Goal: Task Accomplishment & Management: Complete application form

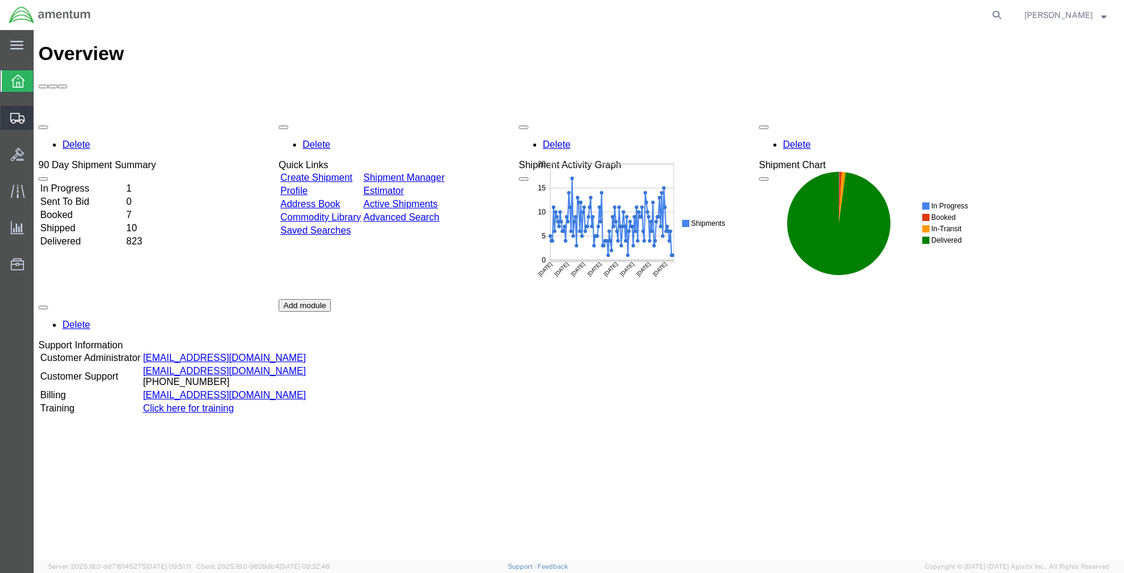
click at [0, 0] on span "Shipment Manager" at bounding box center [0, 0] width 0 height 0
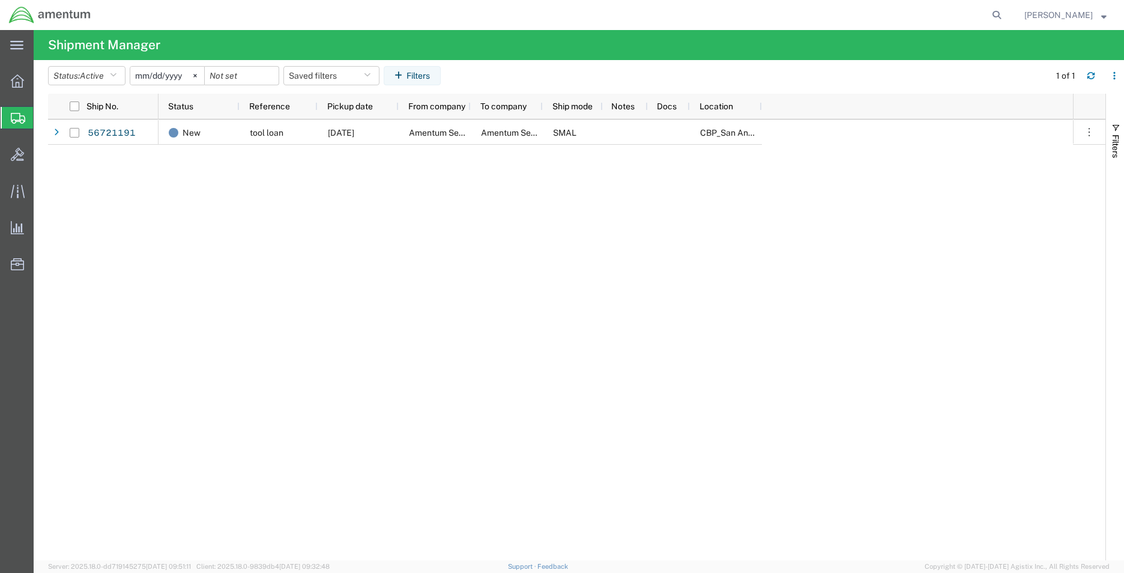
click at [0, 0] on span "Create Shipment" at bounding box center [0, 0] width 0 height 0
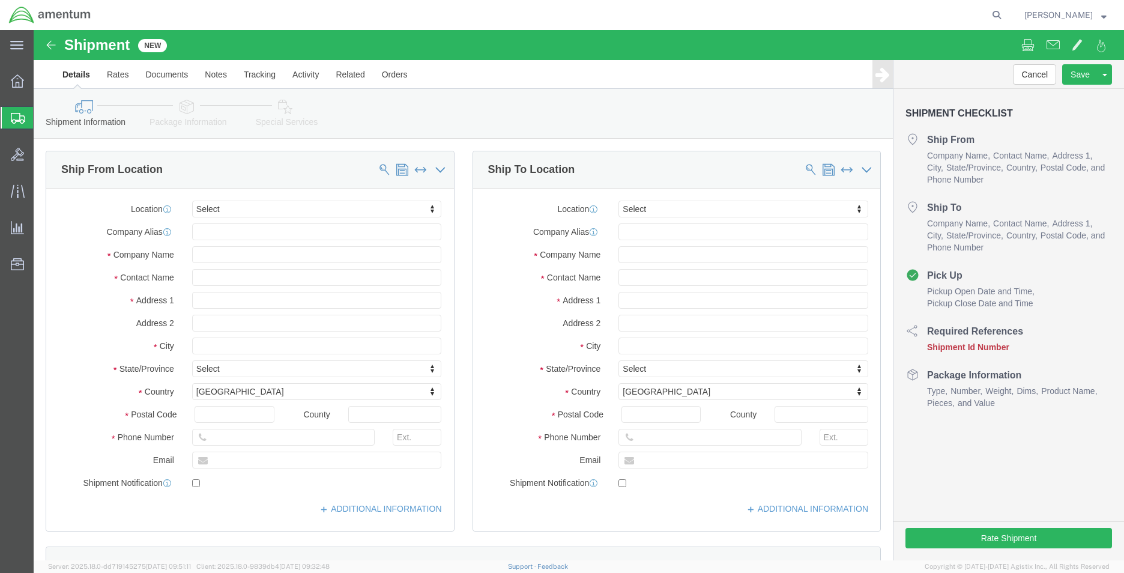
select select
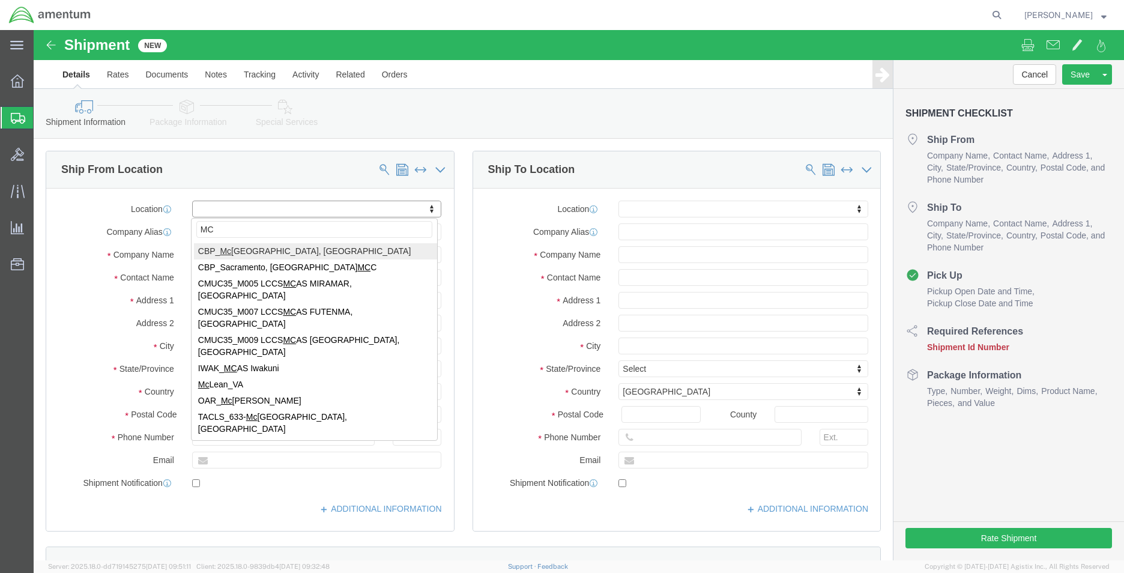
type input "MCA"
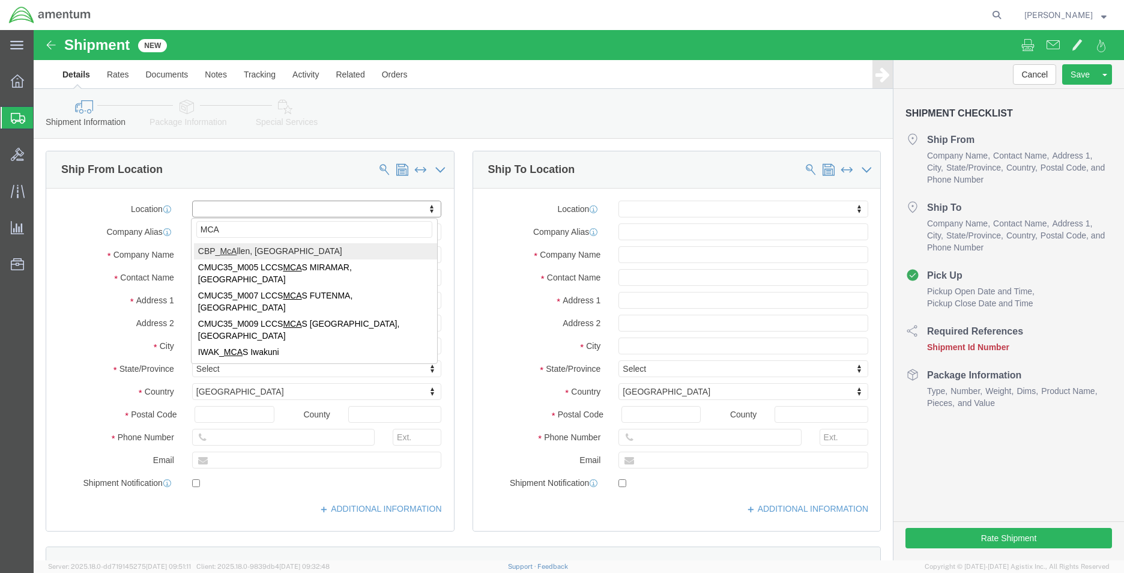
select select "49941"
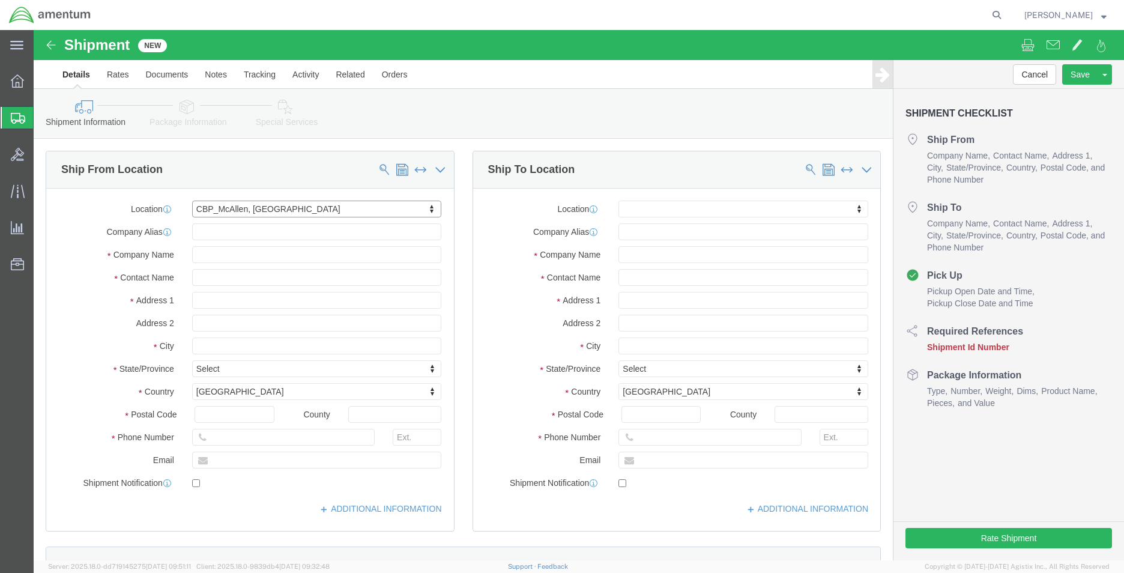
select select "[GEOGRAPHIC_DATA]"
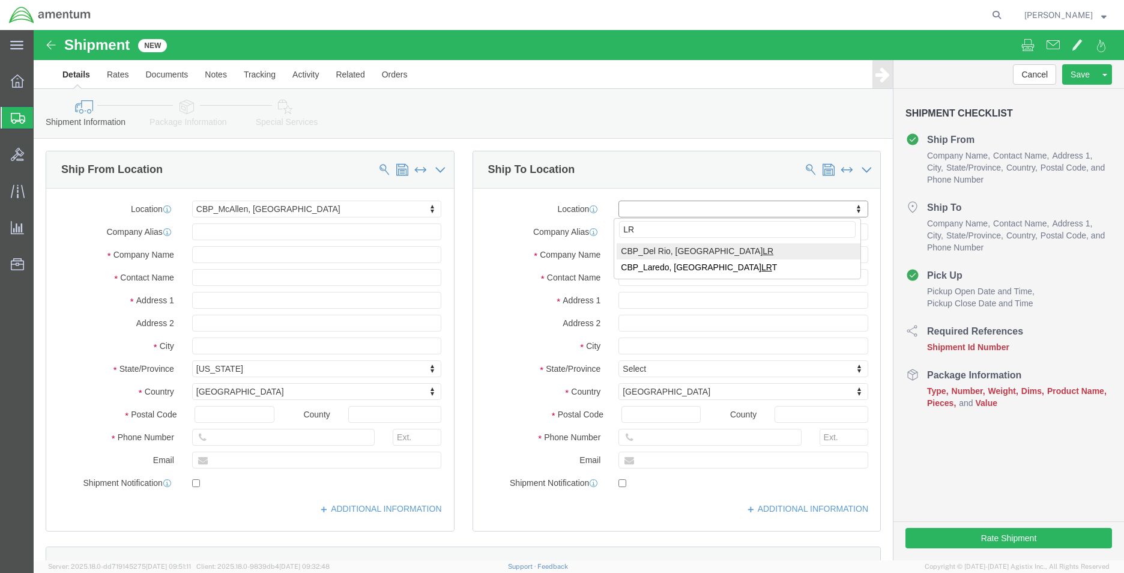
type input "LRT"
select select "49940"
select select "[GEOGRAPHIC_DATA]"
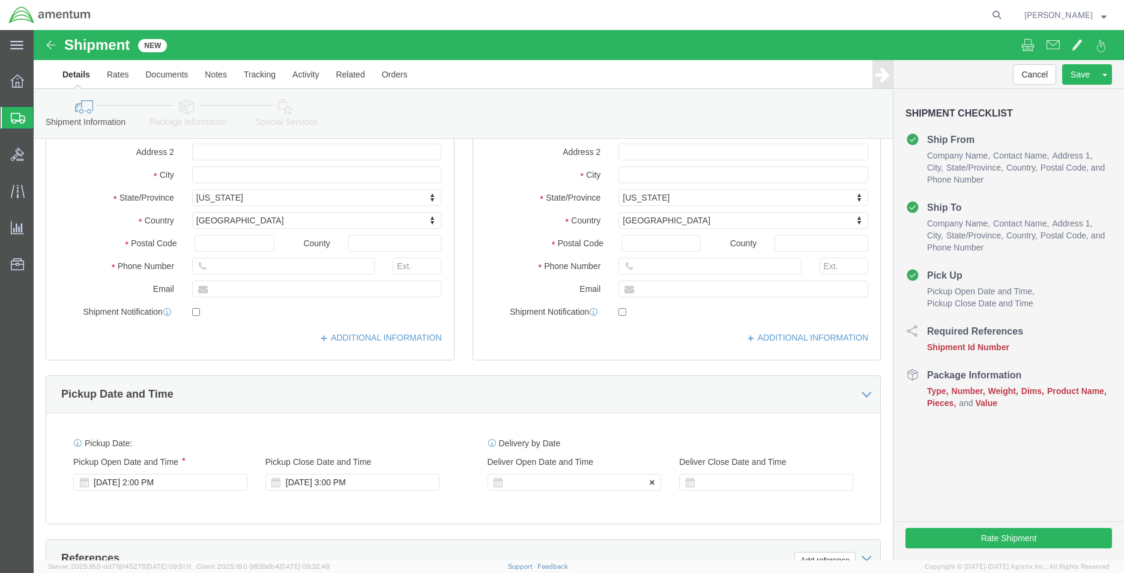
scroll to position [360, 0]
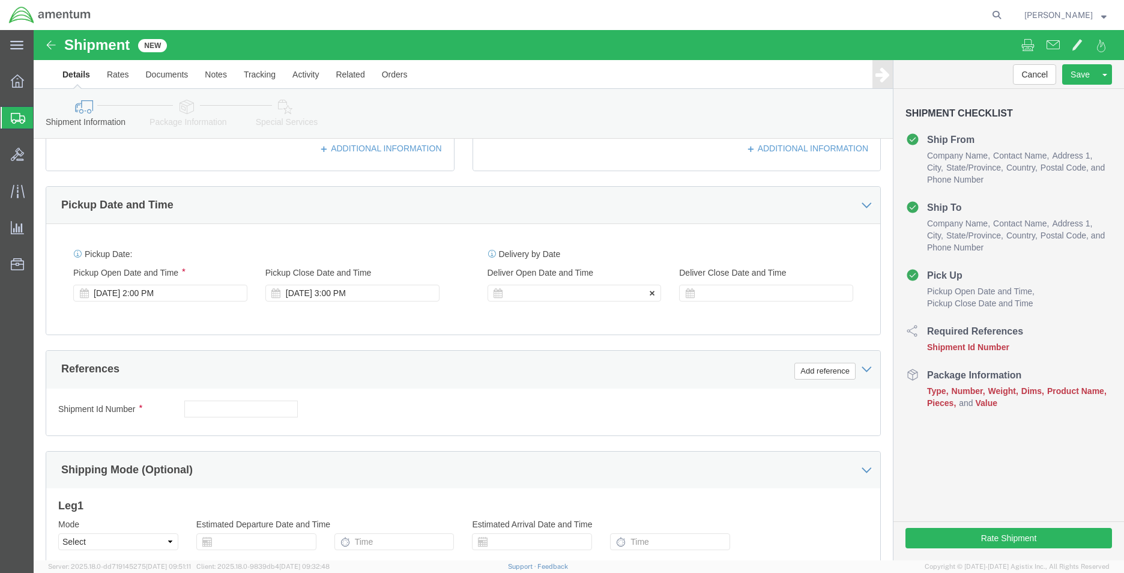
click div
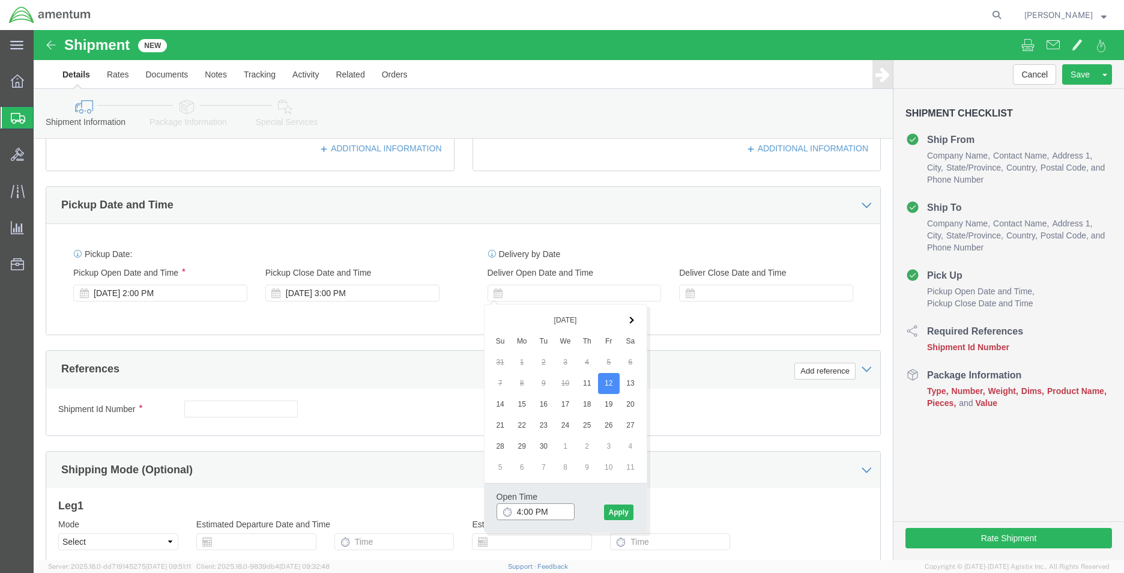
click input "4:00 PM"
type input "8:00 AM"
click button "Apply"
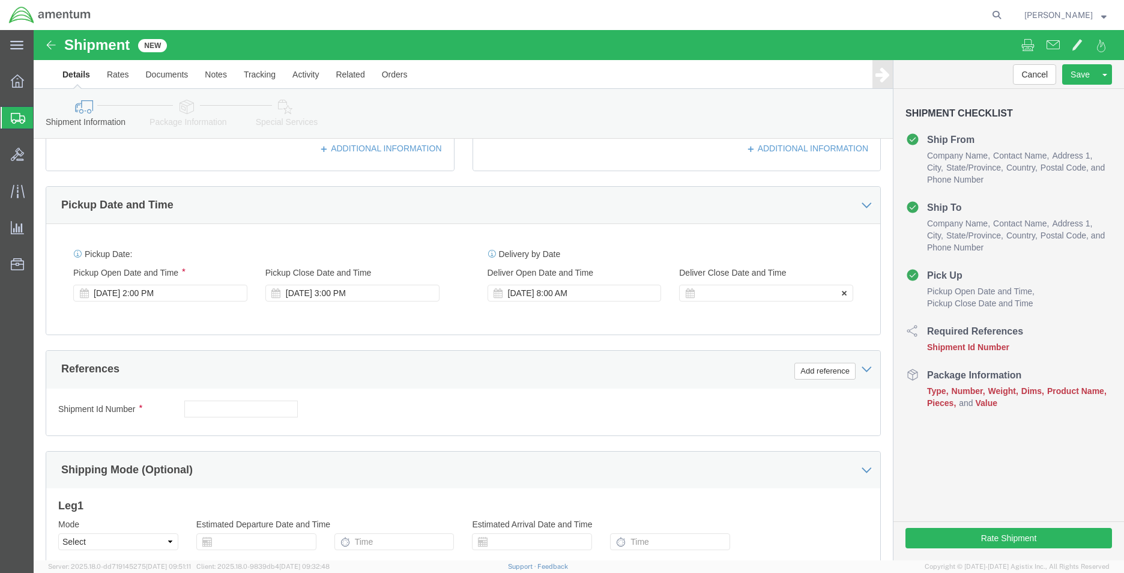
click div
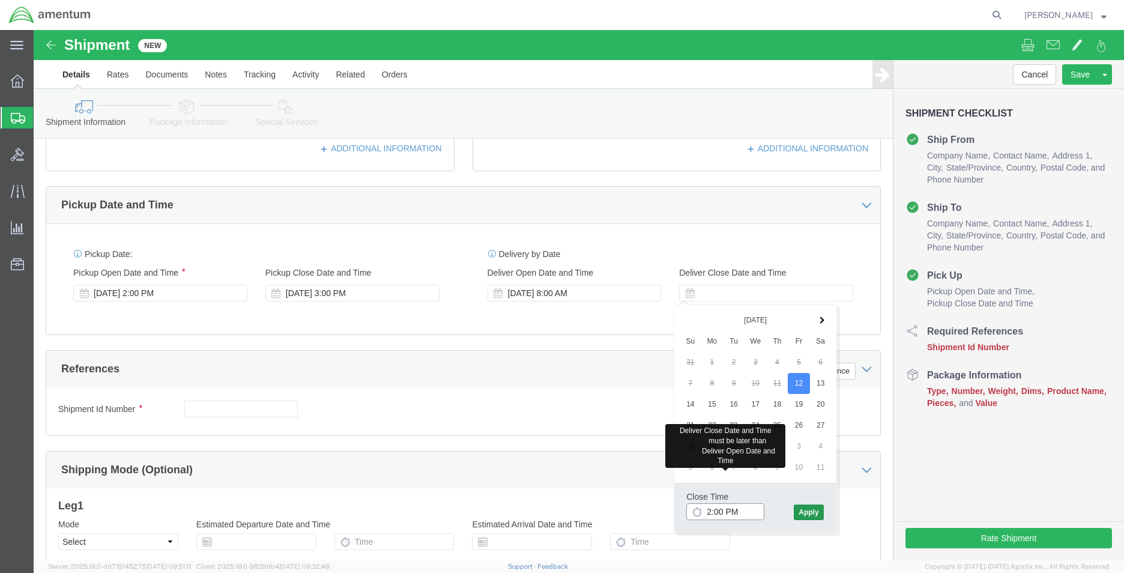
type input "2:00 PM"
click button "Apply"
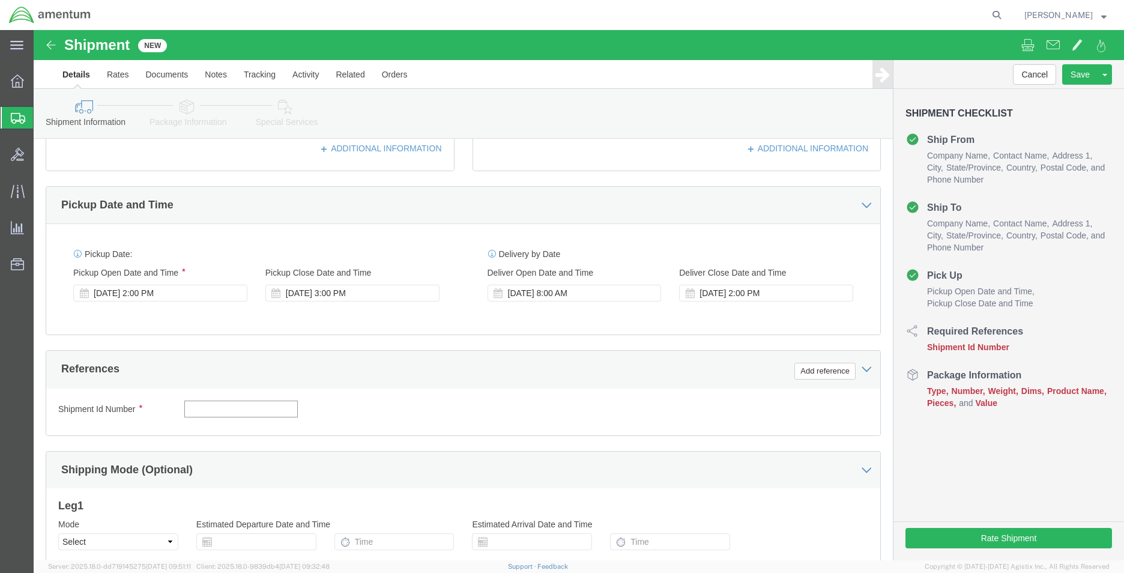
click input "text"
type input "c"
type input "CBP"
click button "Add reference"
click select "Select Account Type Activity ID Airline Appointment Number ASN Batch Request # …"
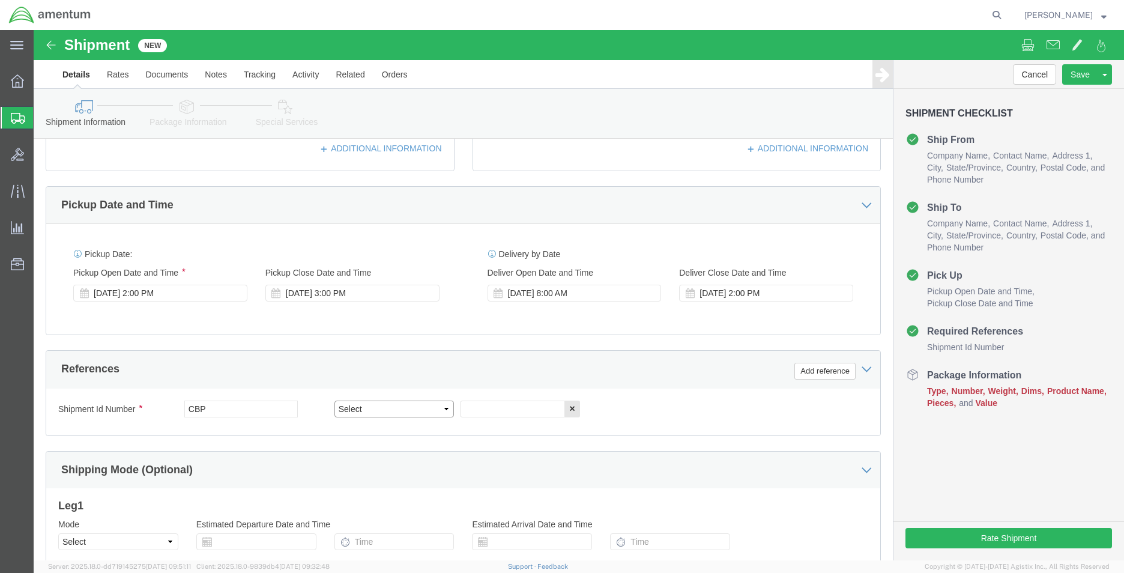
select select "DEPT"
click select "Select Account Type Activity ID Airline Appointment Number ASN Batch Request # …"
click input "text"
type input "LRT"
click button "Add reference"
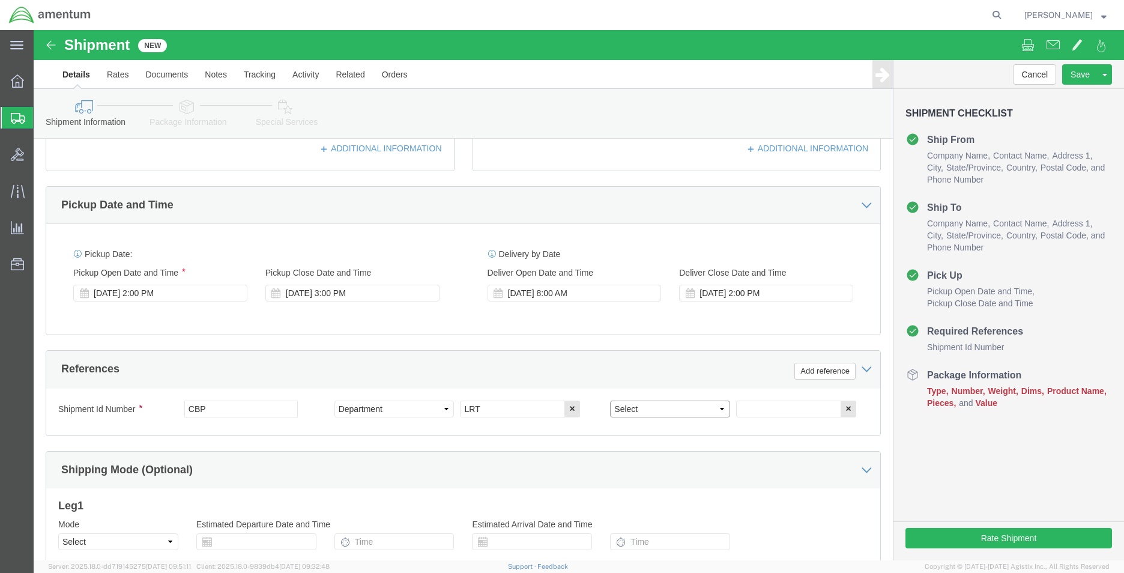
drag, startPoint x: 634, startPoint y: 385, endPoint x: 633, endPoint y: 372, distance: 12.7
click select "Select Account Type Activity ID Airline Appointment Number ASN Batch Request # …"
select select "RELNUM"
click select "Select Account Type Activity ID Airline Appointment Number ASN Batch Request # …"
drag, startPoint x: 770, startPoint y: 375, endPoint x: 785, endPoint y: 355, distance: 24.9
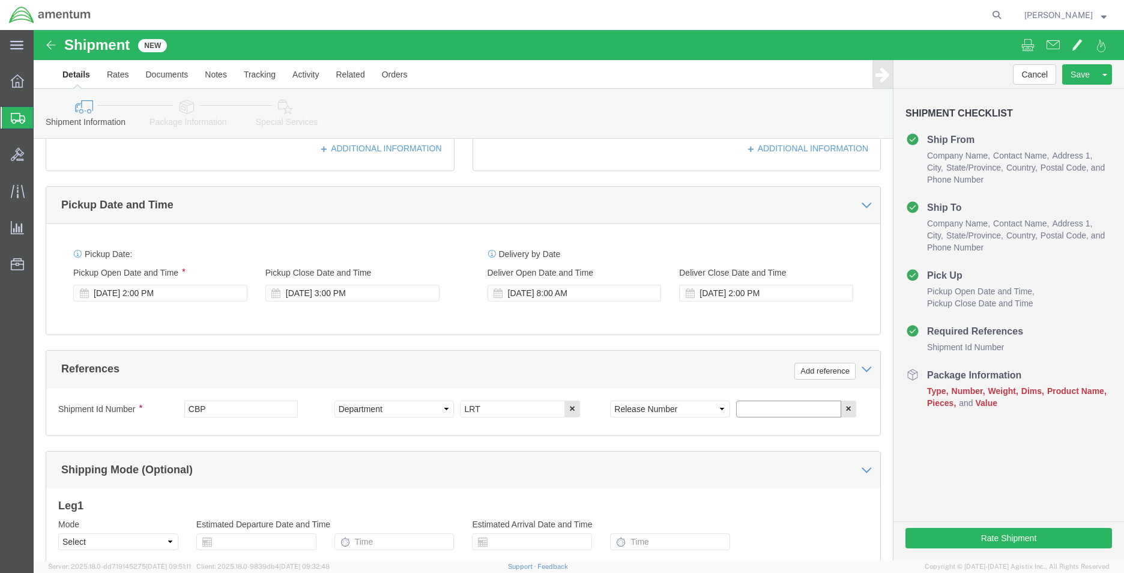
click input "text"
paste input "330364"
type input "330364"
click button "Add reference"
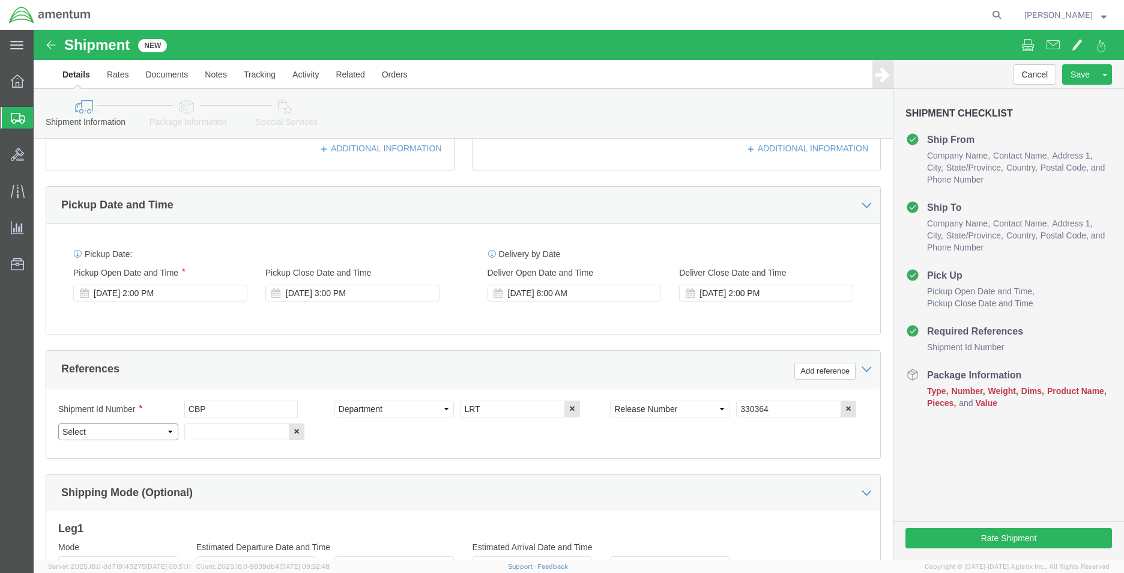
click select "Select Account Type Activity ID Airline Appointment Number ASN Batch Request # …"
select select "CUSTREF"
click select "Select Account Type Activity ID Airline Appointment Number ASN Batch Request # …"
click div "Select Account Type Activity ID Airline Appointment Number ASN Batch Request # …"
click input "text"
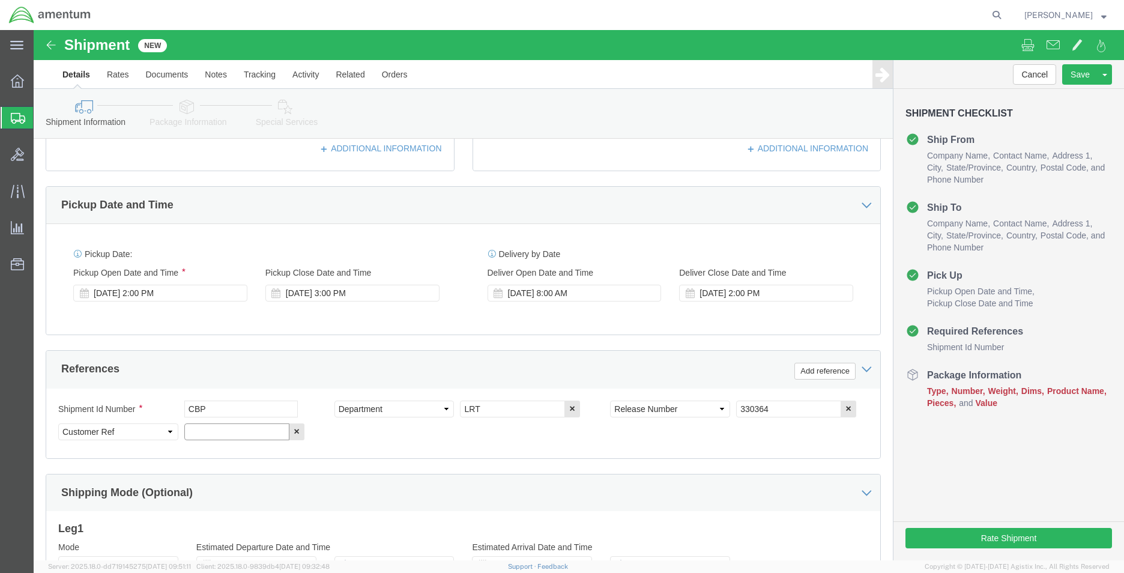
paste input "96448"
type input "96448"
click button "Add reference"
click select "Select Account Type Activity ID Airline Appointment Number ASN Batch Request # …"
select select "PROJNUM"
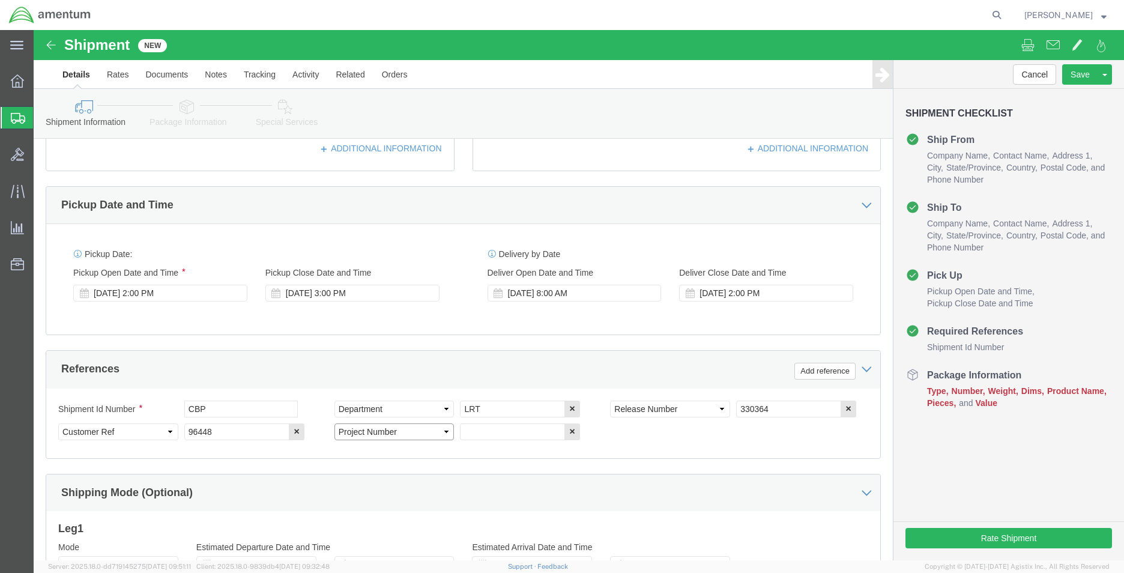
click select "Select Account Type Activity ID Airline Appointment Number ASN Batch Request # …"
drag, startPoint x: 438, startPoint y: 401, endPoint x: 450, endPoint y: 401, distance: 12.0
click input "text"
paste input "6118.03.03.2219.MCA.0000"
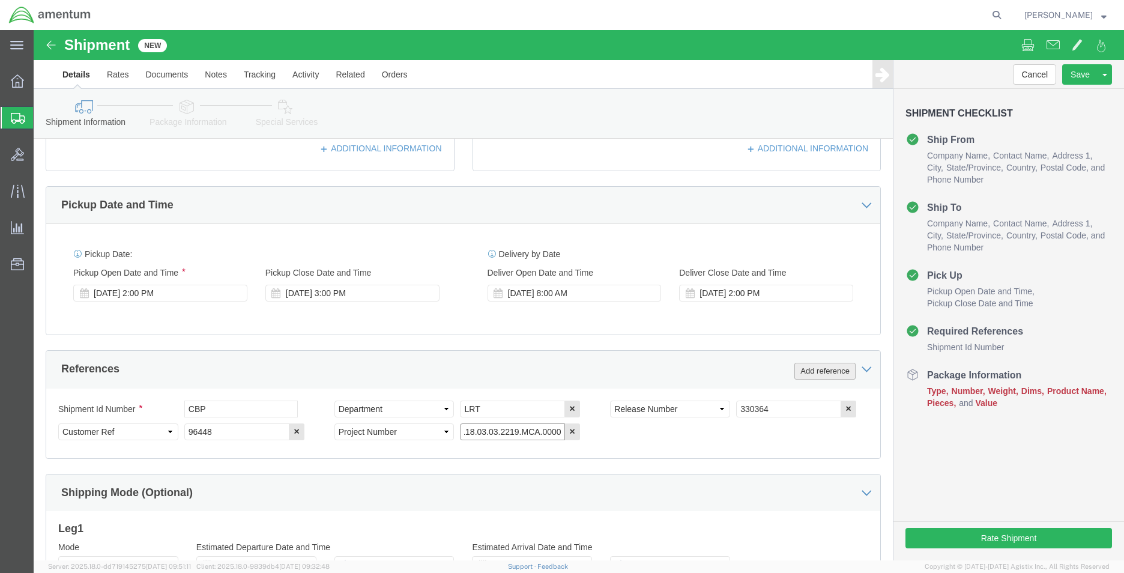
type input "6118.03.03.2219.MCA.0000"
click button "Add reference"
click button "button"
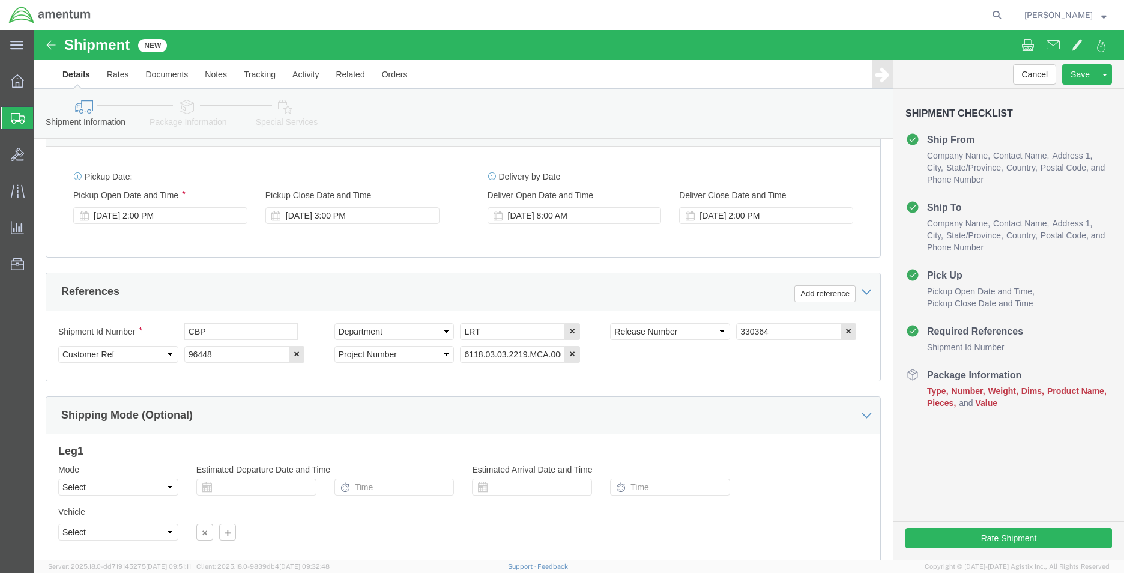
scroll to position [524, 0]
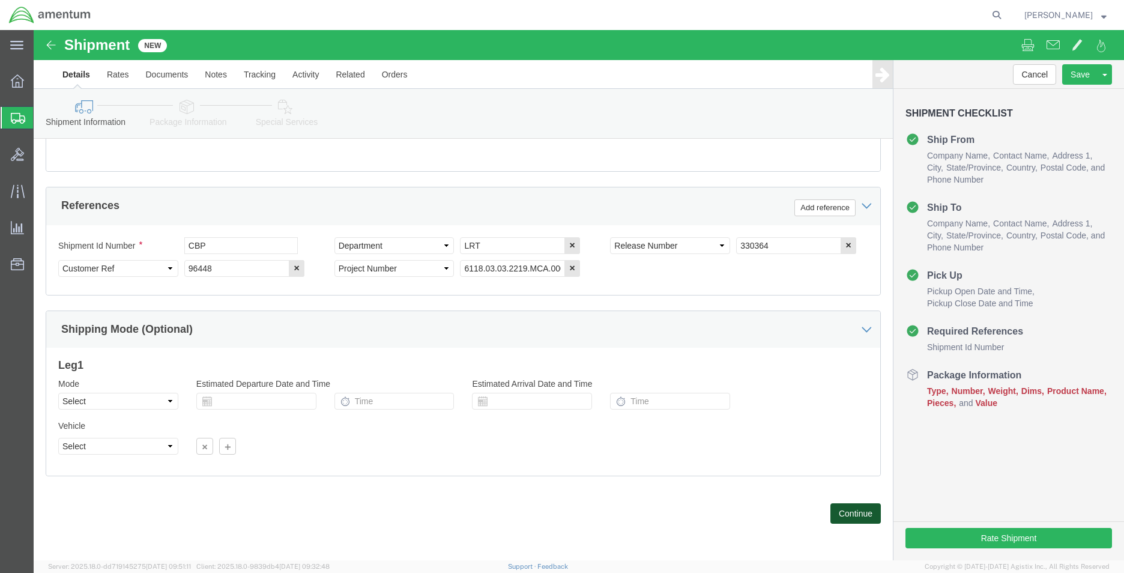
click button "Continue"
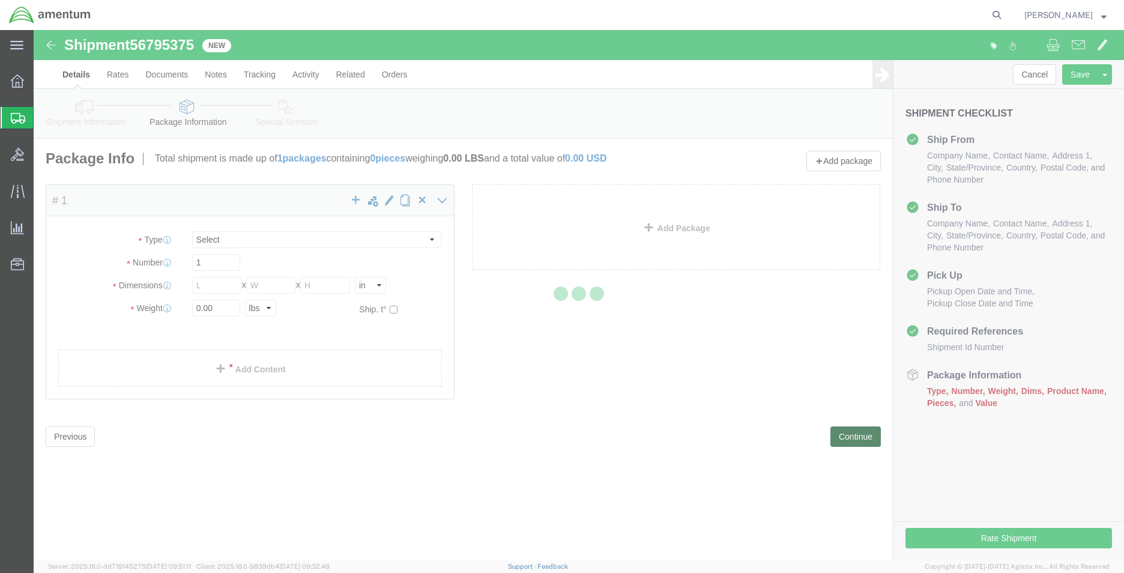
select select "CBOX"
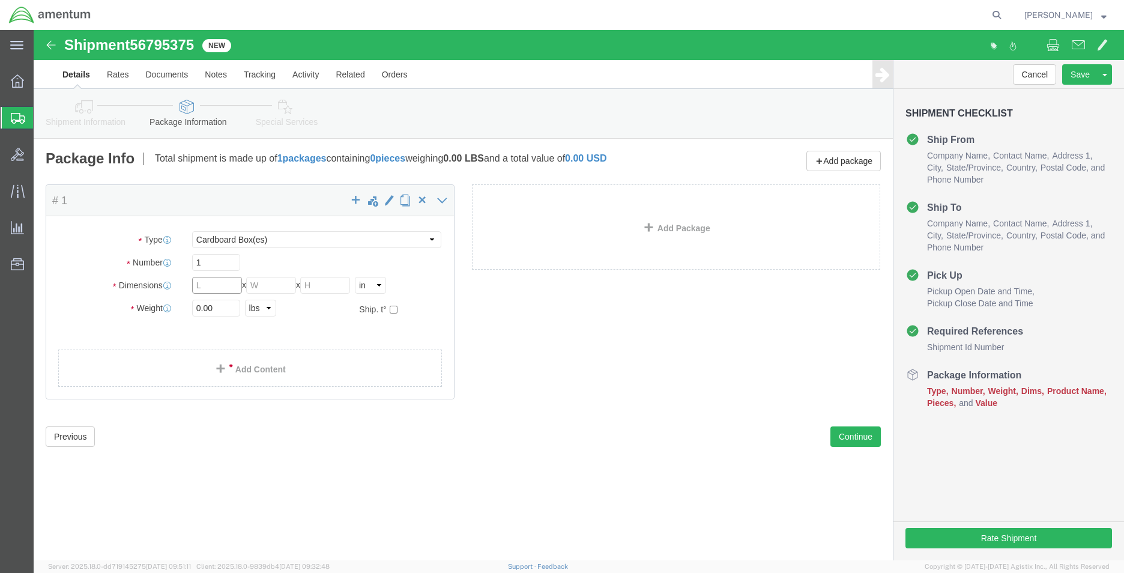
click input "text"
type input "10"
type input "6"
type input "4"
type input "1"
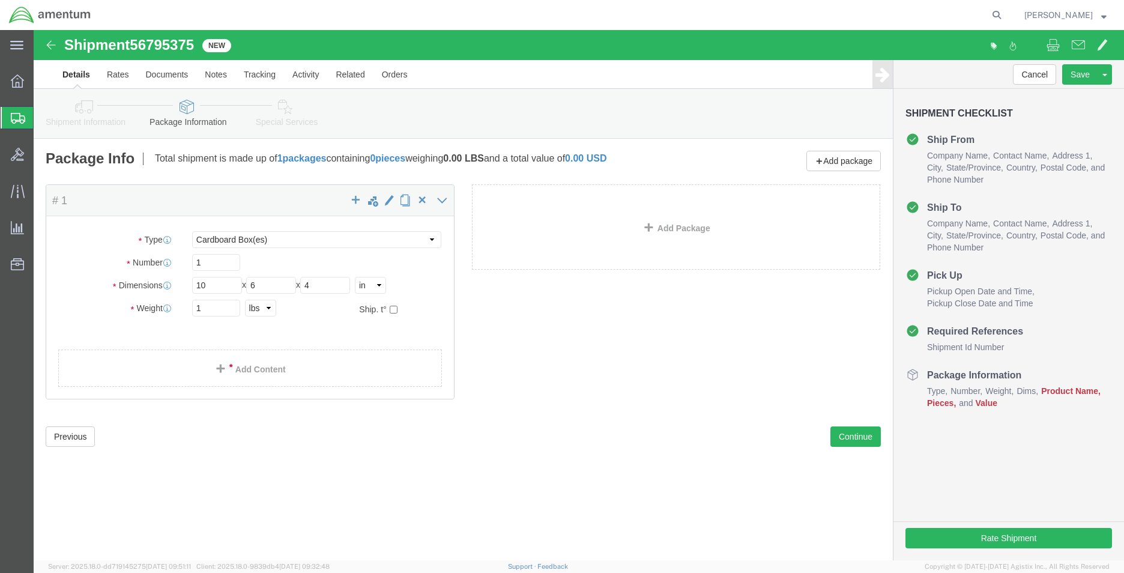
click link "Add Content"
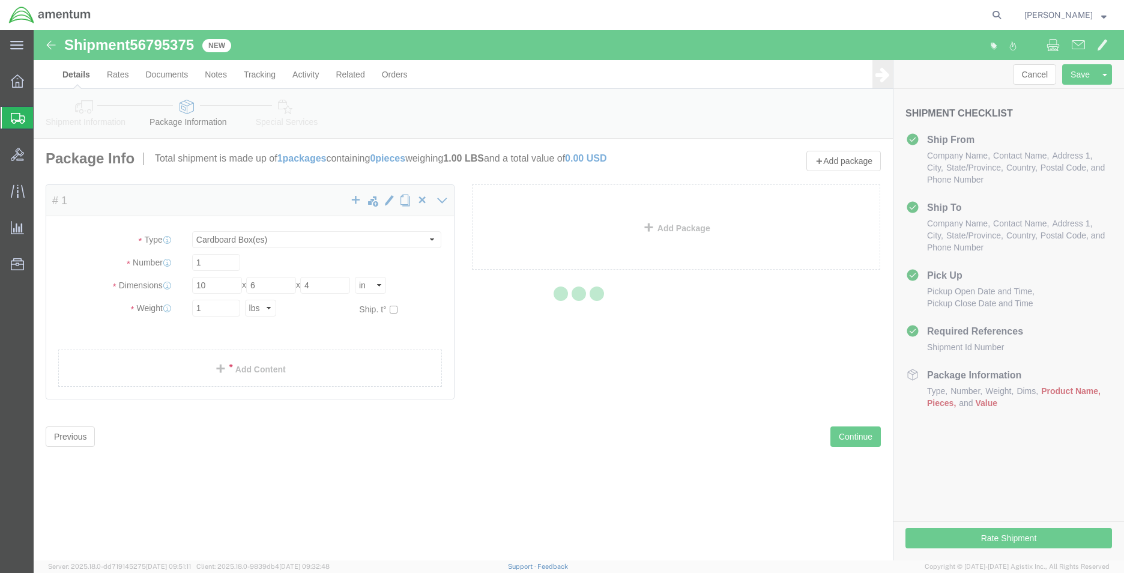
click at [147, 344] on div at bounding box center [579, 295] width 1090 height 530
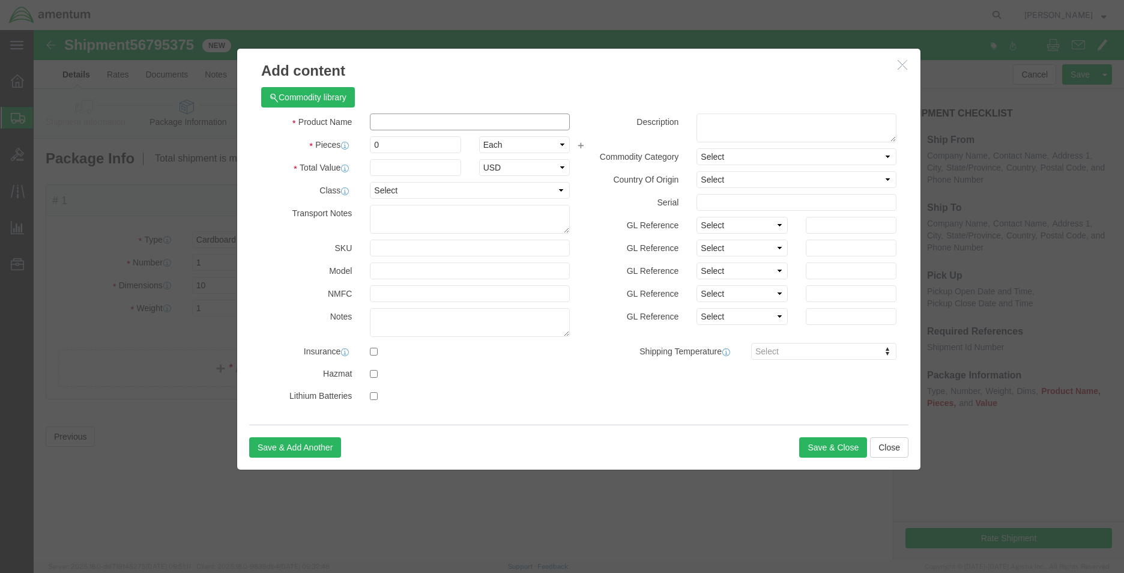
click input "text"
type input "AFT PART"
type input "1"
click div "Commodity library"
click input "AFT PART"
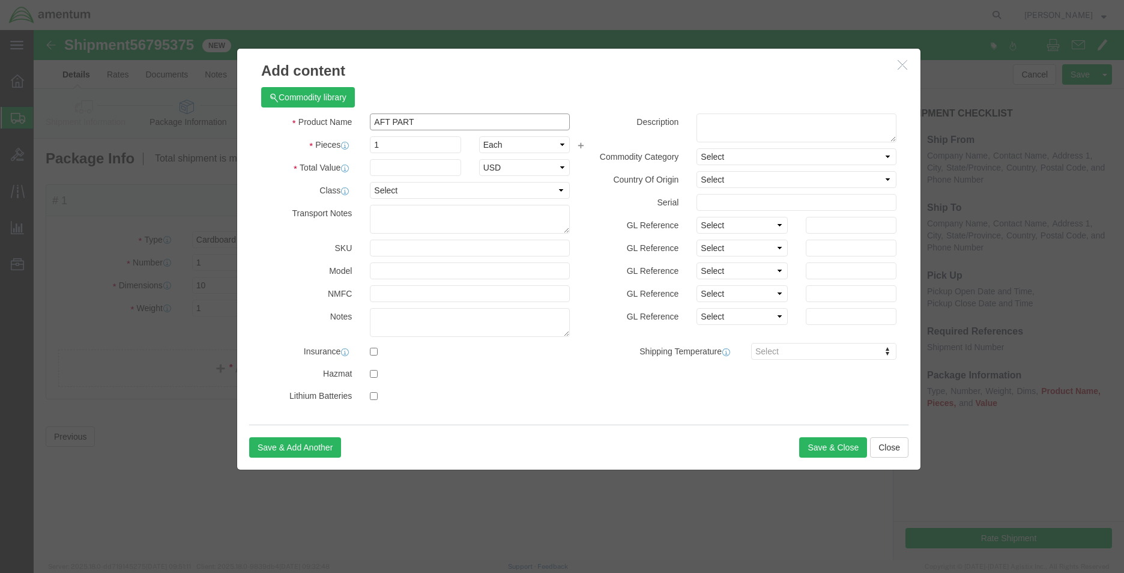
drag, startPoint x: 414, startPoint y: 95, endPoint x: 313, endPoint y: 85, distance: 101.5
click div "Product Name AFT PART"
paste input "OIL VALVE & IND"
type input "OIL VALVE & IND"
click input "text"
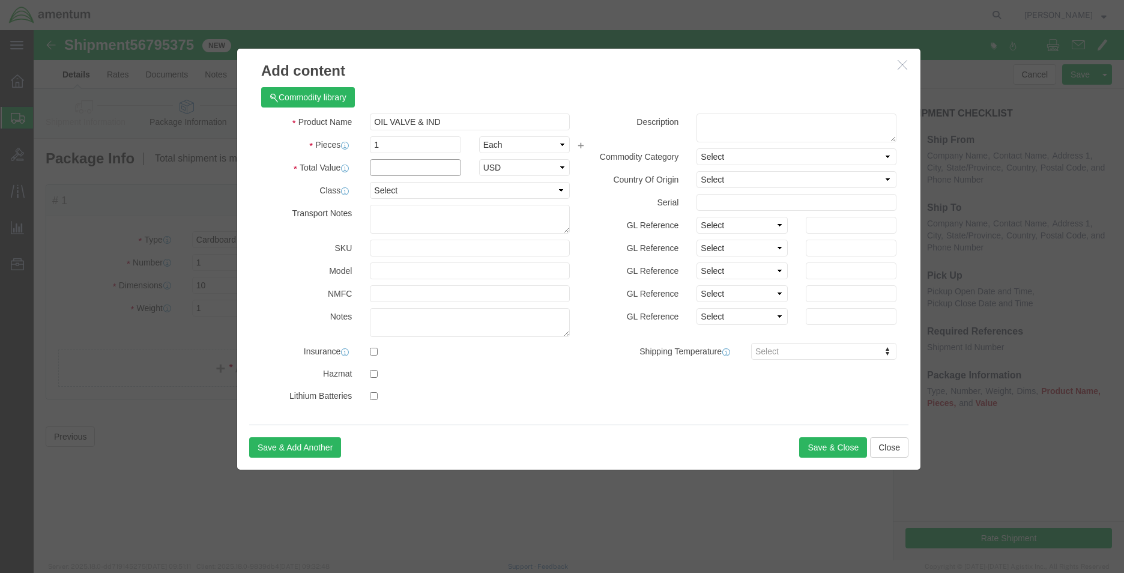
type input "7"
type input "45.0"
select select "USD"
drag, startPoint x: 419, startPoint y: 88, endPoint x: 333, endPoint y: 86, distance: 85.9
click div "OIL VALVE & IND"
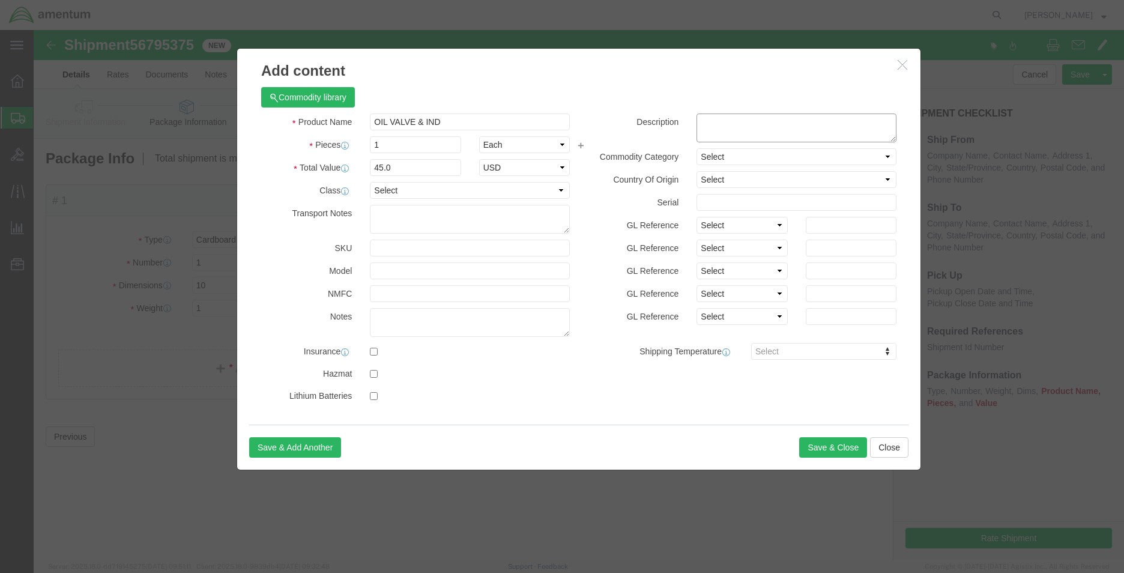
click textarea
paste textarea "OIL VALVE & IND"
type textarea "OIL VALVE & IND PART 1742227-01"
drag, startPoint x: 799, startPoint y: 434, endPoint x: 796, endPoint y: 426, distance: 8.6
click div "Save & Add Another Save & Close Close"
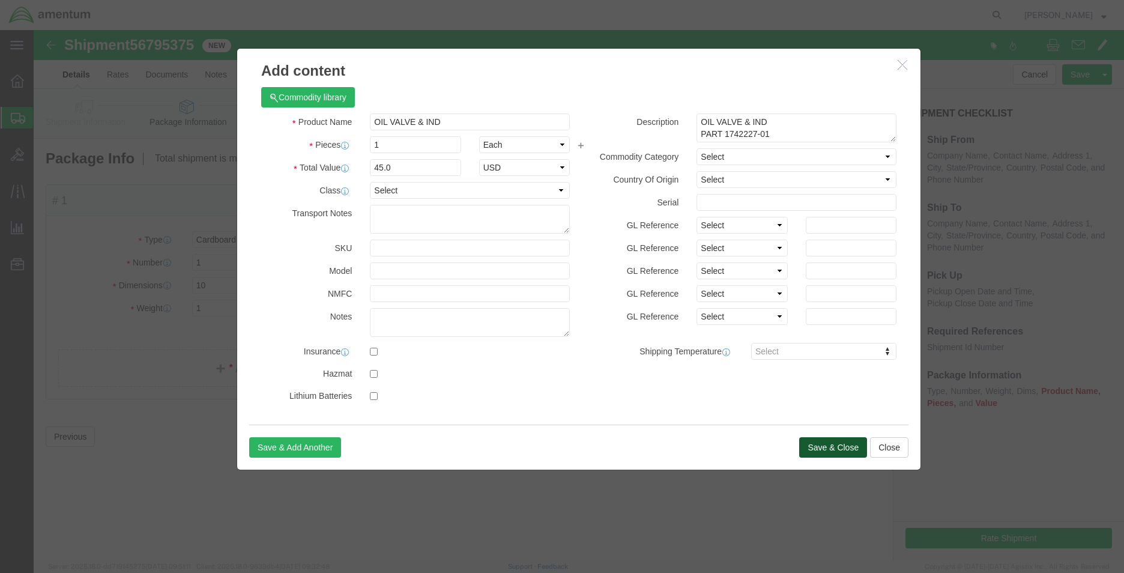
click button "Save & Close"
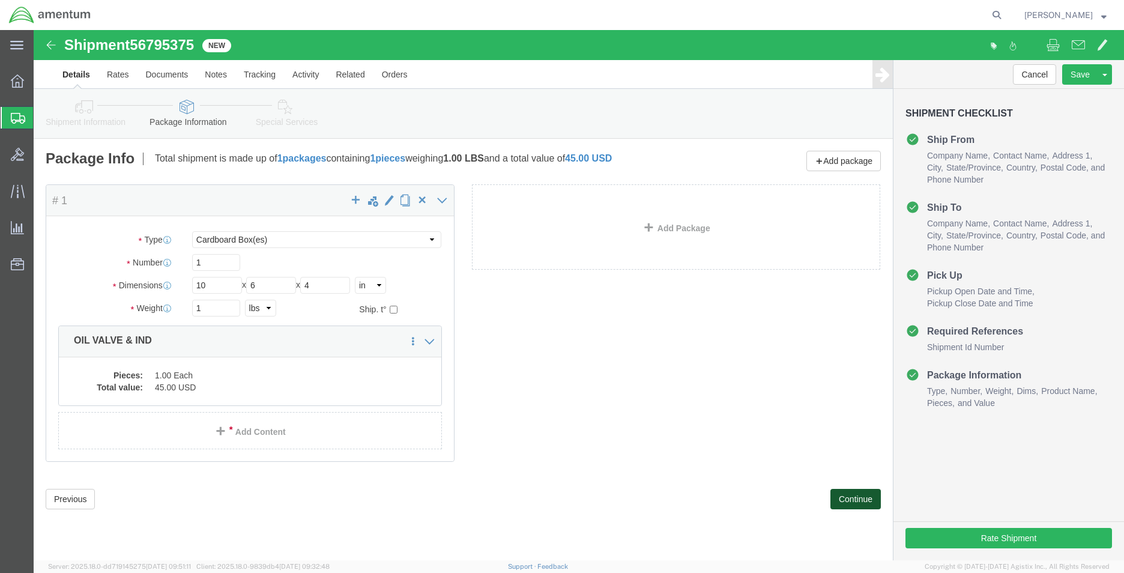
click button "Continue"
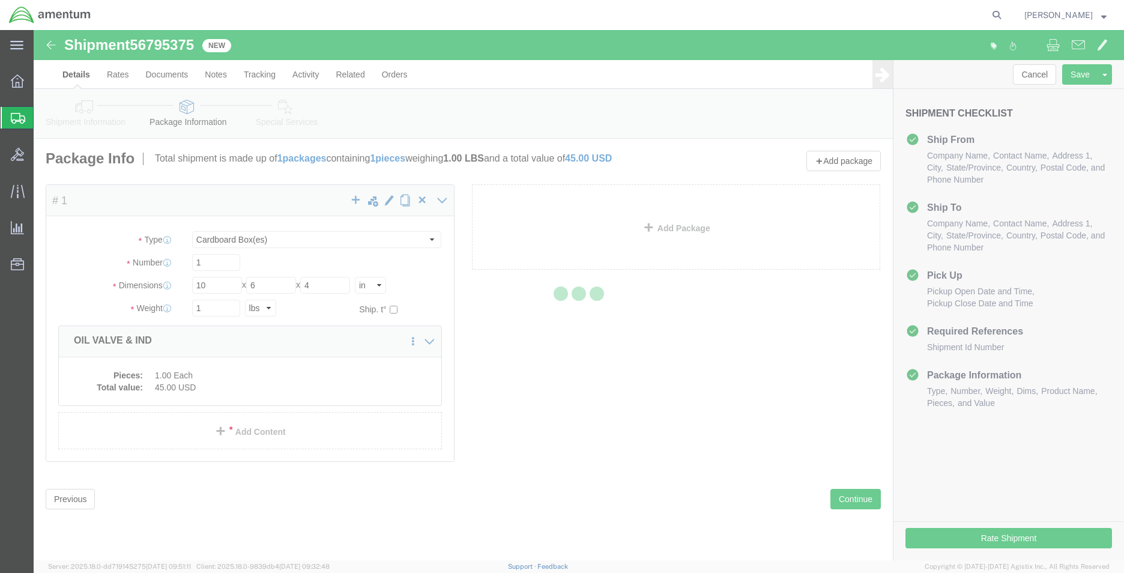
select select
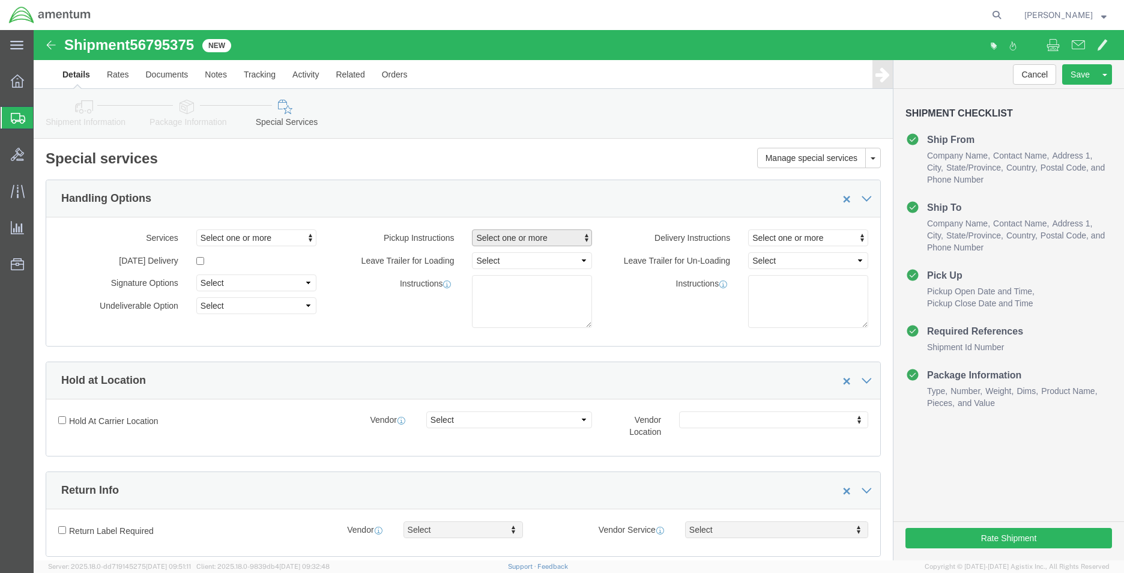
click span "Select one or more"
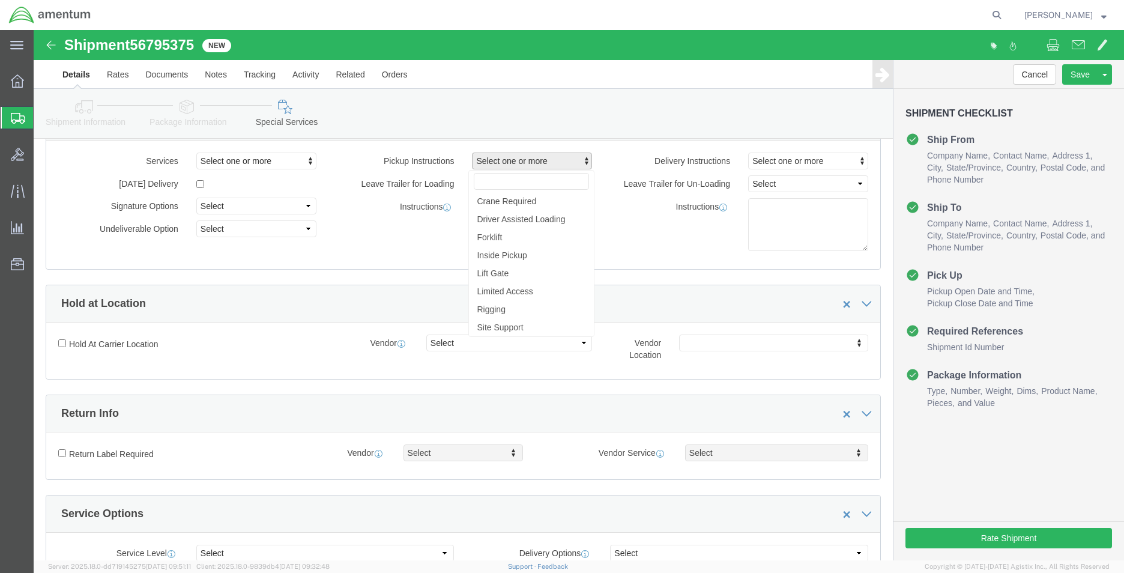
scroll to position [180, 0]
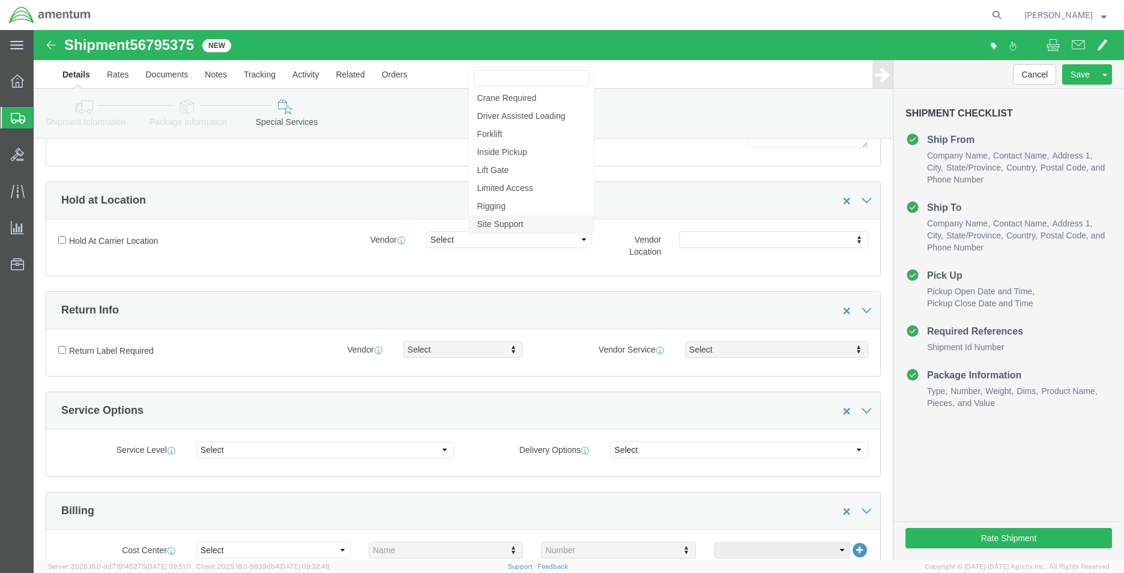
click span "Site Support"
select select "PICKUP_SITE_SUPPORT"
click link "Site Support"
click div "Shipment Information Package Information Special Services"
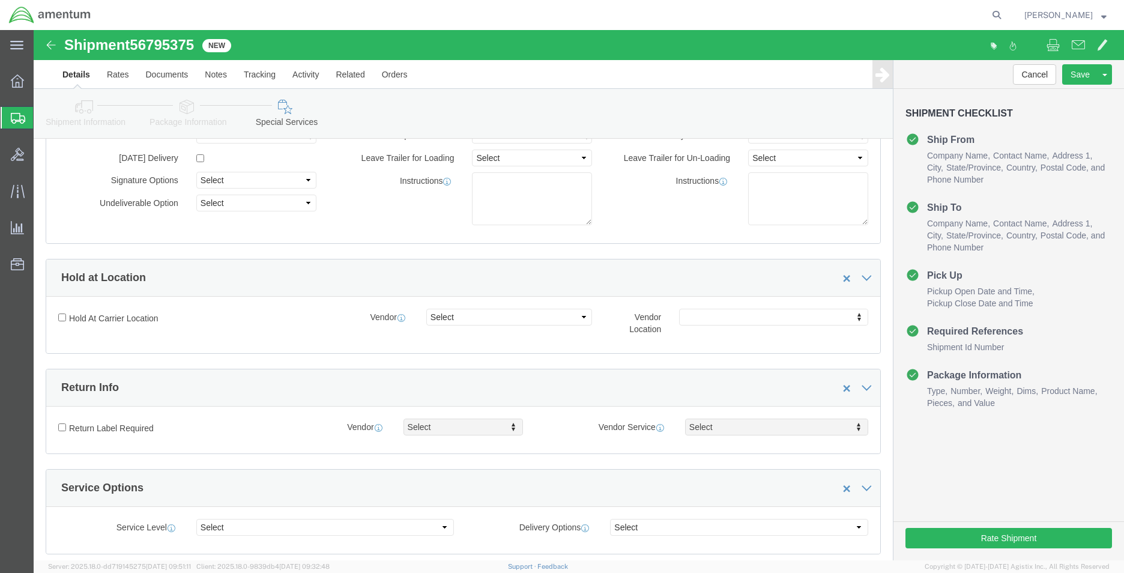
scroll to position [0, 0]
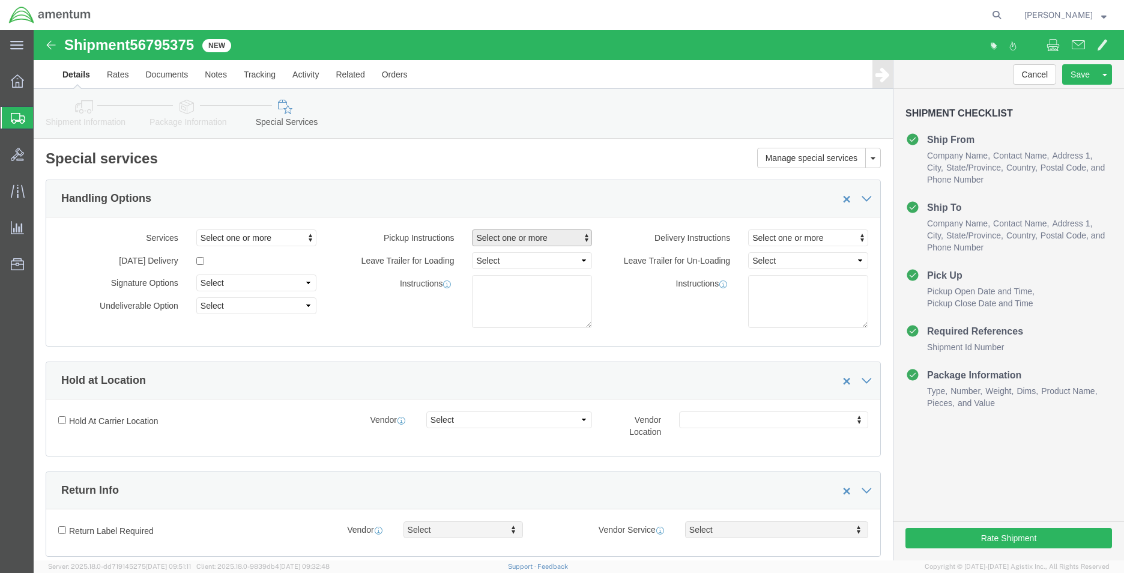
click span "Select one or more"
click span "Site Support"
select select "PICKUP_SITE_SUPPORT"
click div "Delivery Instructions Select one or more Crane Required Delivery Limited Access…"
click button "Rate Shipment"
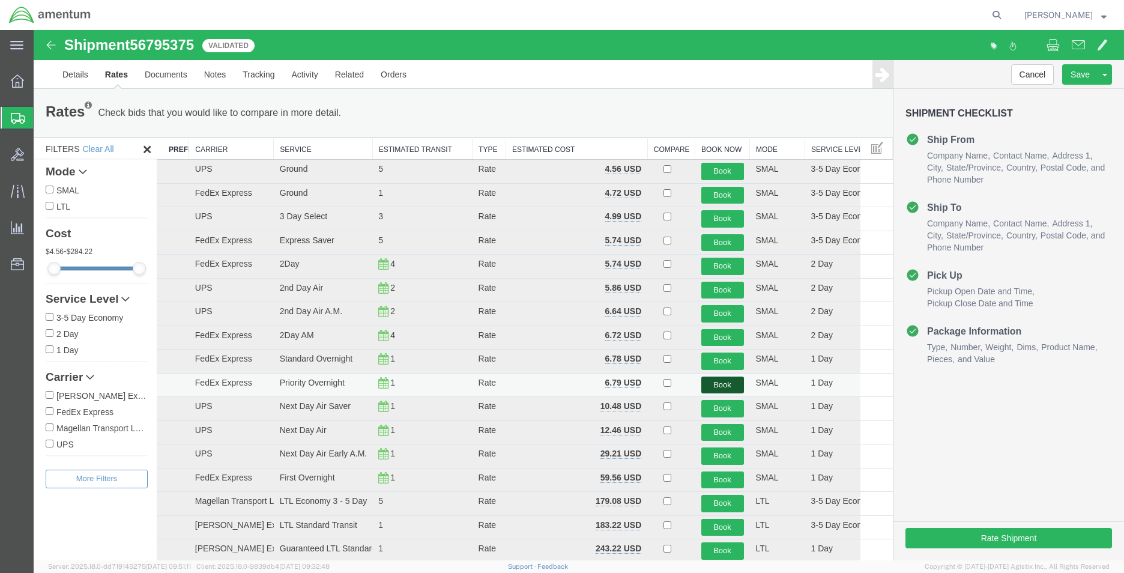
click at [709, 384] on button "Book" at bounding box center [722, 385] width 43 height 17
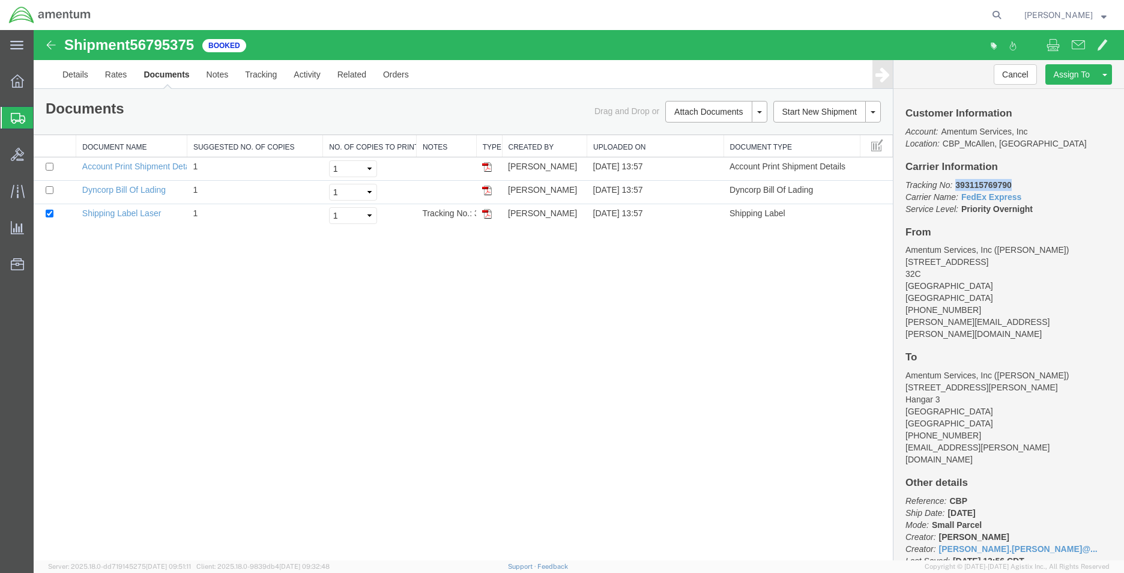
drag, startPoint x: 1005, startPoint y: 183, endPoint x: 955, endPoint y: 184, distance: 49.9
click at [955, 184] on p "Tracking No: 393115769790 Carrier Name: FedEx Express FedEx Express Service Lev…" at bounding box center [1009, 197] width 207 height 36
copy b "393115769790"
drag, startPoint x: 488, startPoint y: 217, endPoint x: 369, endPoint y: 286, distance: 137.5
click at [488, 217] on img at bounding box center [487, 214] width 10 height 10
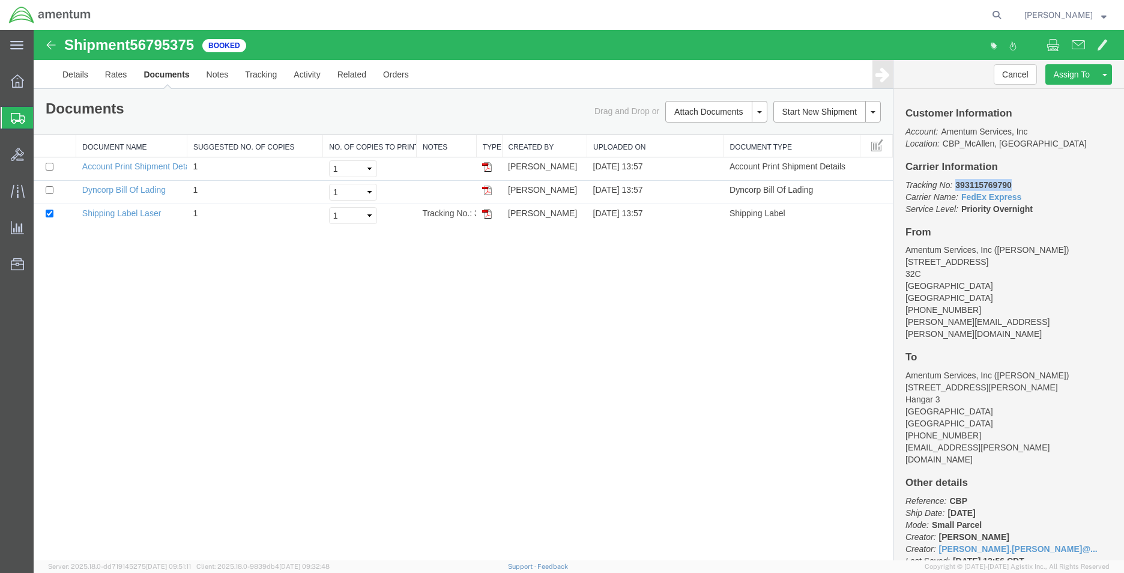
click at [488, 217] on img at bounding box center [487, 214] width 10 height 10
drag, startPoint x: 1041, startPoint y: 186, endPoint x: 1026, endPoint y: 187, distance: 15.0
click at [1041, 186] on p "Tracking No: 393115769790 Carrier Name: FedEx Express FedEx Express Service Lev…" at bounding box center [1009, 197] width 207 height 36
drag, startPoint x: 1023, startPoint y: 187, endPoint x: 905, endPoint y: 190, distance: 118.3
click at [905, 190] on div "Customer Information Account: Amentum Services, Inc Location: CBP_McAllen, [GEO…" at bounding box center [1009, 324] width 231 height 471
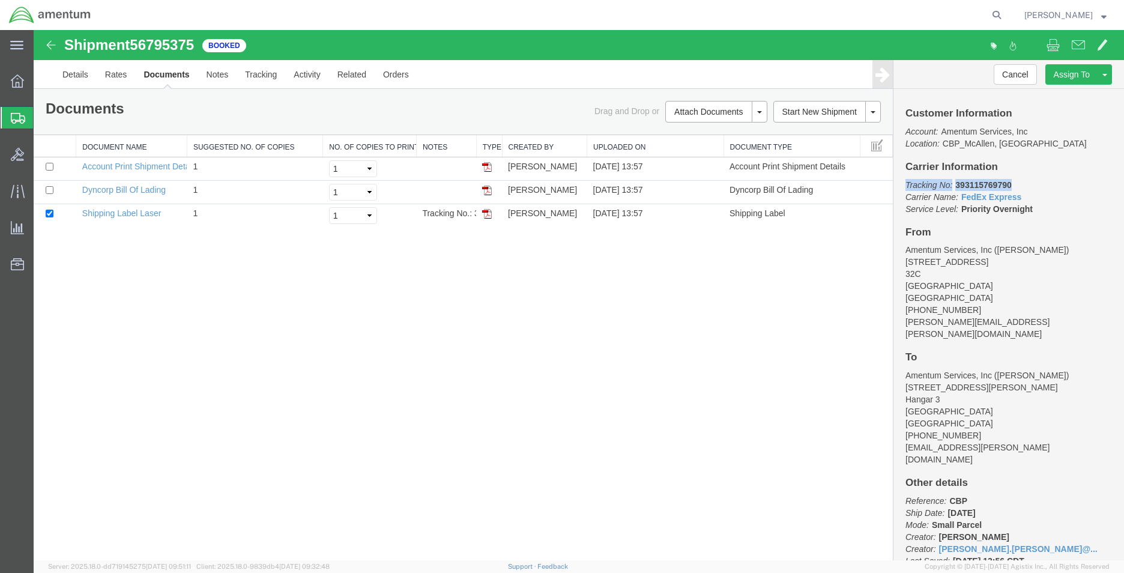
copy p "Tracking No: 393115769790"
click at [810, 319] on div "Shipment 56795375 3 of 3 Booked Details Rates Documents Notes Tracking Activity…" at bounding box center [579, 295] width 1090 height 530
